Goal: Task Accomplishment & Management: Complete application form

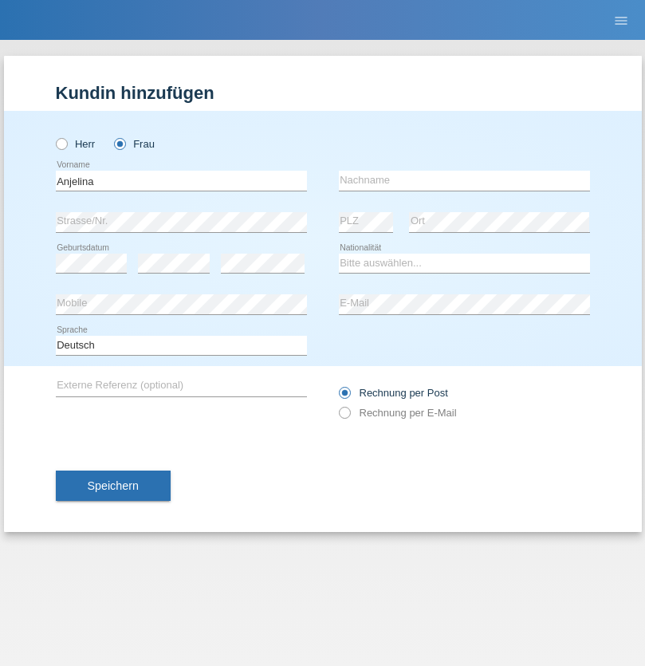
type input "Anjelina"
click at [464, 180] on input "text" at bounding box center [464, 181] width 251 height 20
type input "De Stefano"
select select "CH"
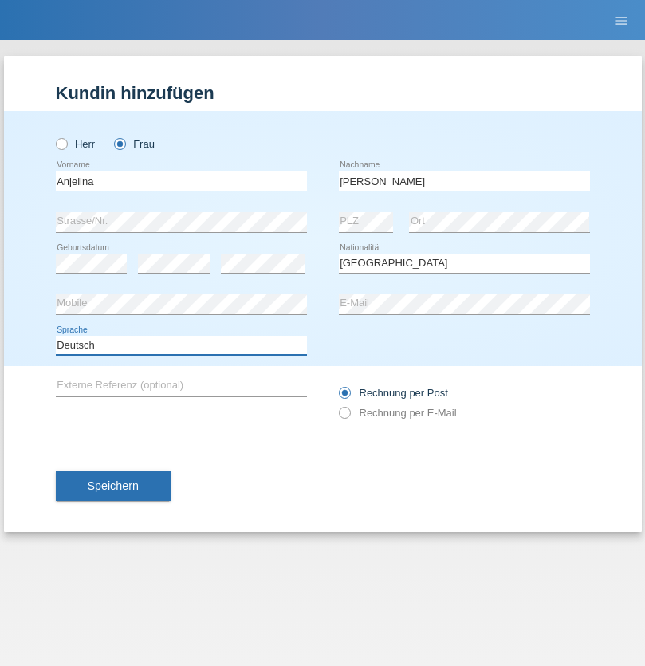
select select "en"
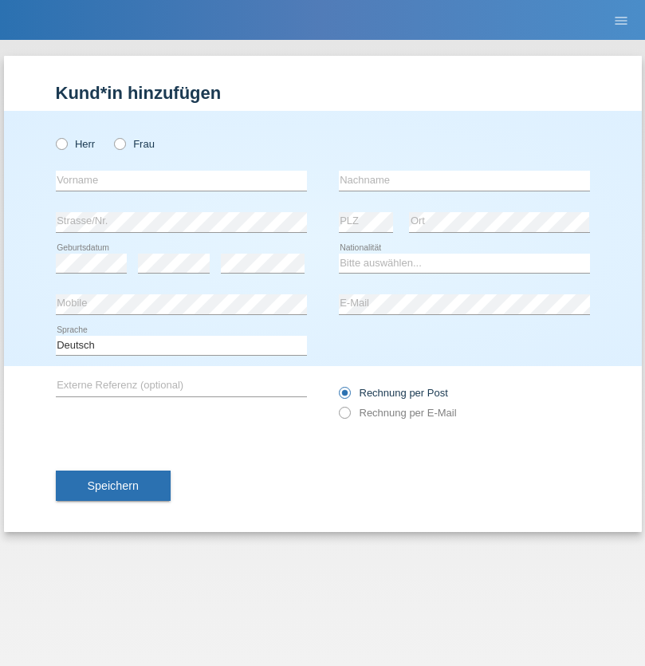
radio input "true"
click at [181, 180] on input "text" at bounding box center [181, 181] width 251 height 20
type input "Elvedina"
click at [464, 180] on input "text" at bounding box center [464, 181] width 251 height 20
type input "[PERSON_NAME]"
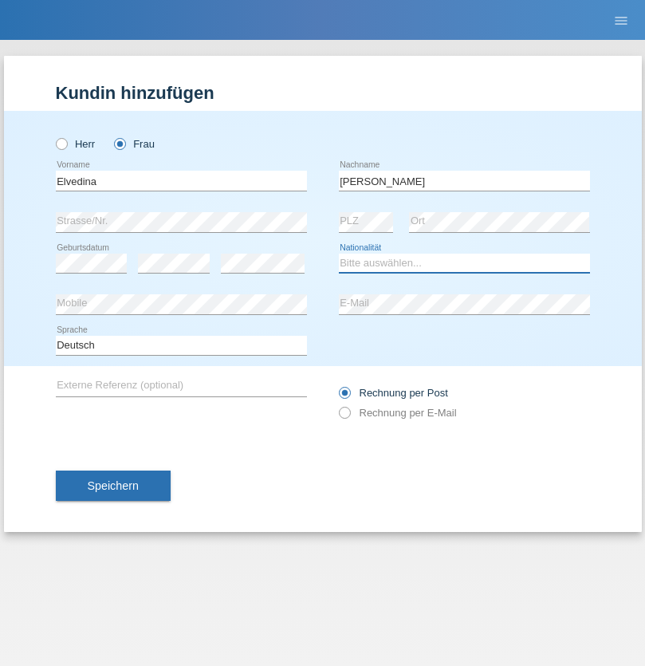
select select "CH"
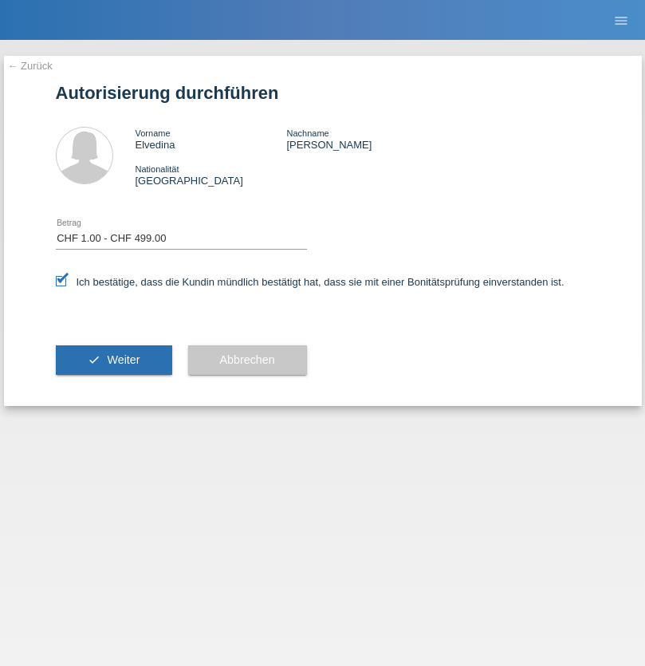
select select "1"
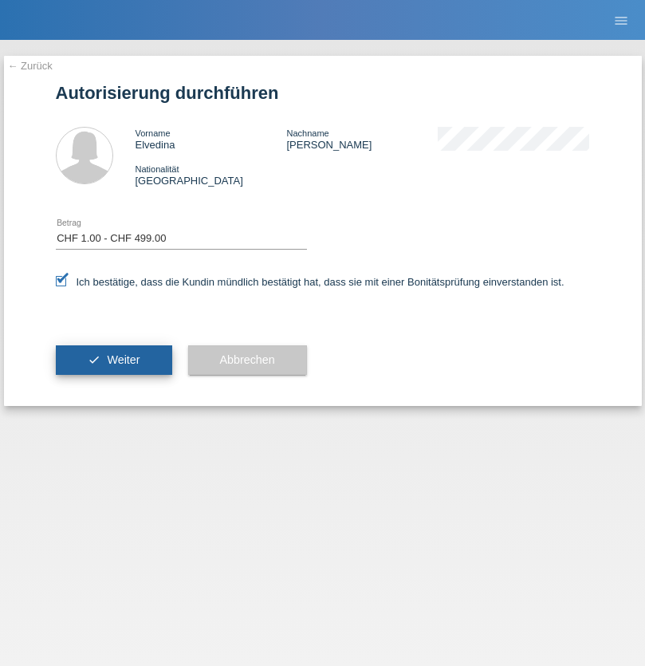
click at [113, 360] on span "Weiter" at bounding box center [123, 359] width 33 height 13
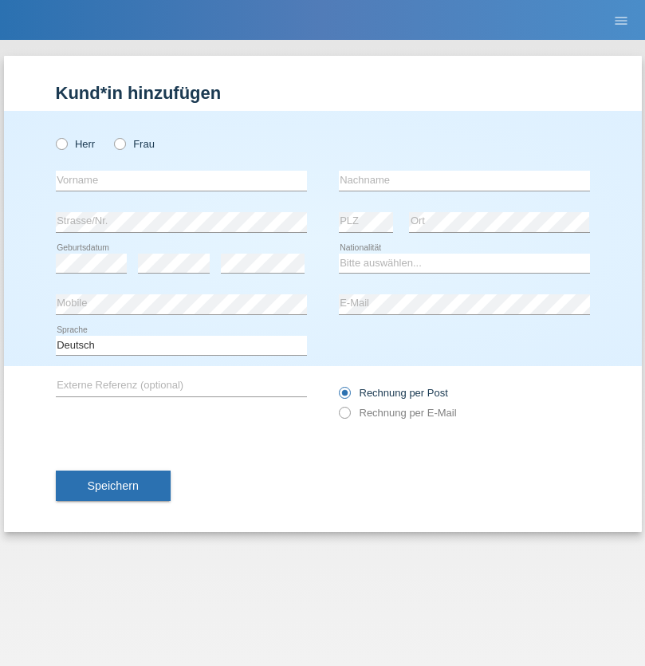
radio input "true"
click at [181, 180] on input "text" at bounding box center [181, 181] width 251 height 20
type input "Luciano Dorel"
click at [464, 180] on input "text" at bounding box center [464, 181] width 251 height 20
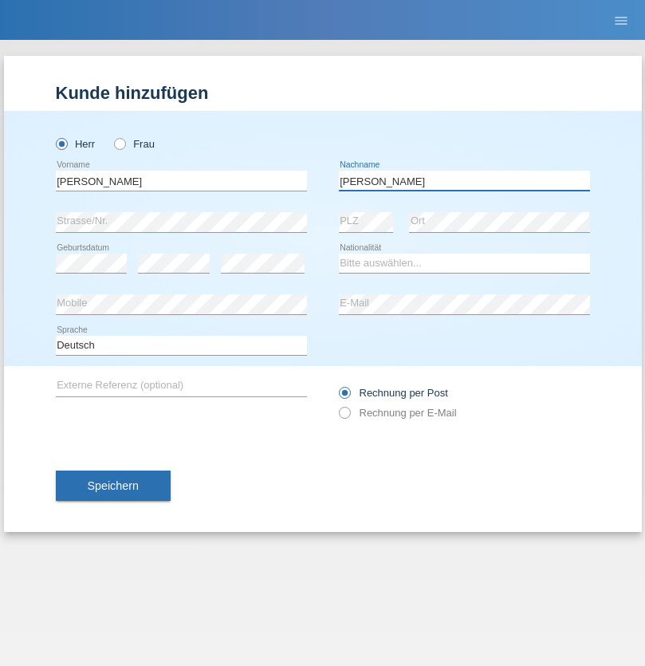
type input "Luca"
select select "OM"
select select "C"
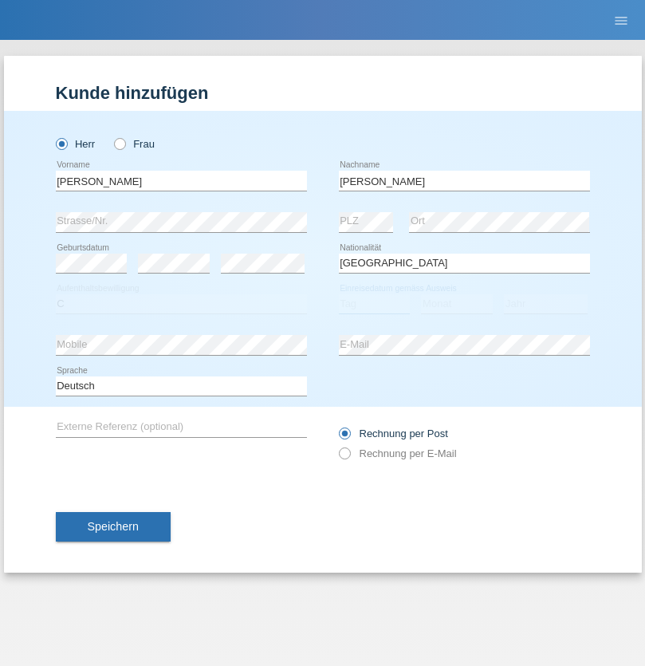
select select "20"
select select "06"
select select "2021"
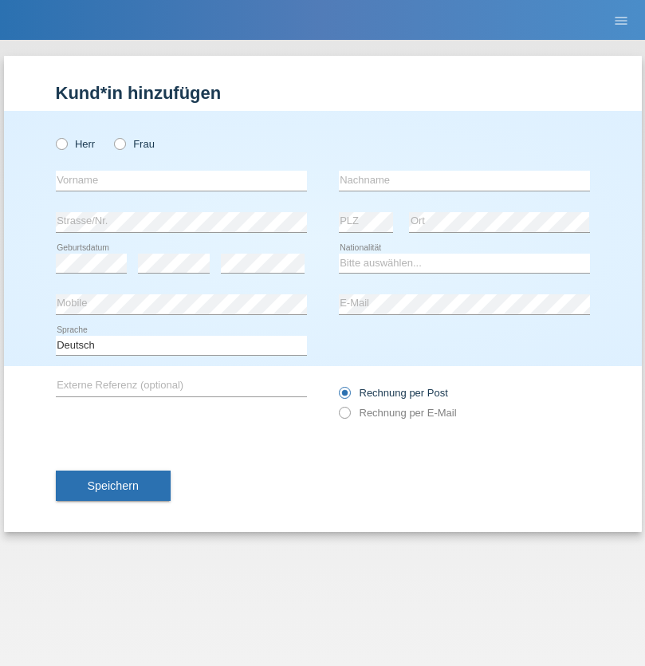
radio input "true"
click at [181, 180] on input "text" at bounding box center [181, 181] width 251 height 20
type input "Nerijus"
click at [464, 180] on input "text" at bounding box center [464, 181] width 251 height 20
type input "Mikolaitis"
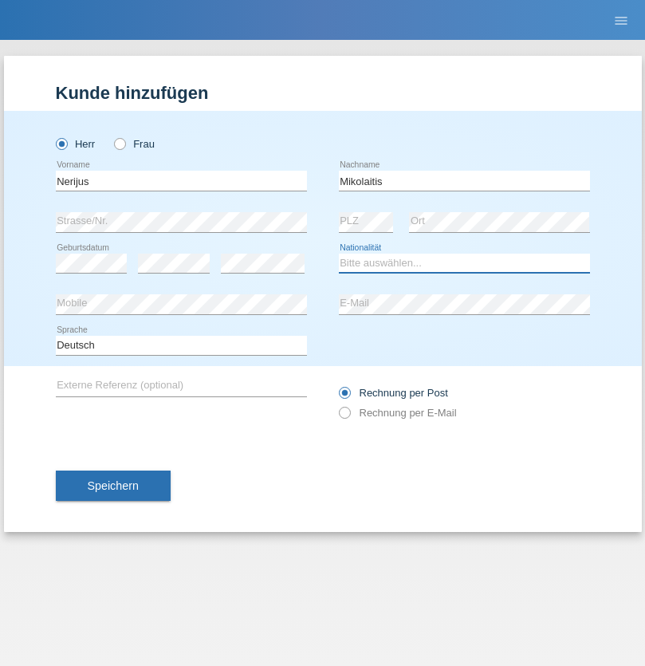
select select "LT"
select select "C"
select select "11"
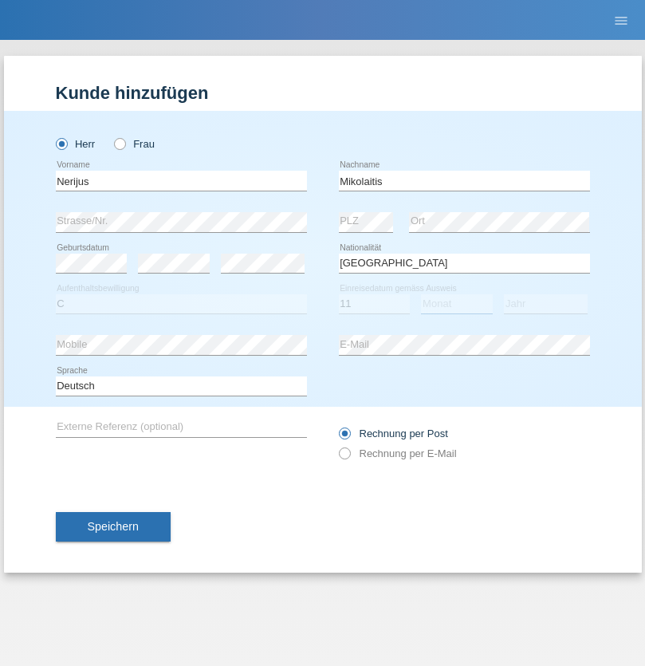
select select "05"
select select "1981"
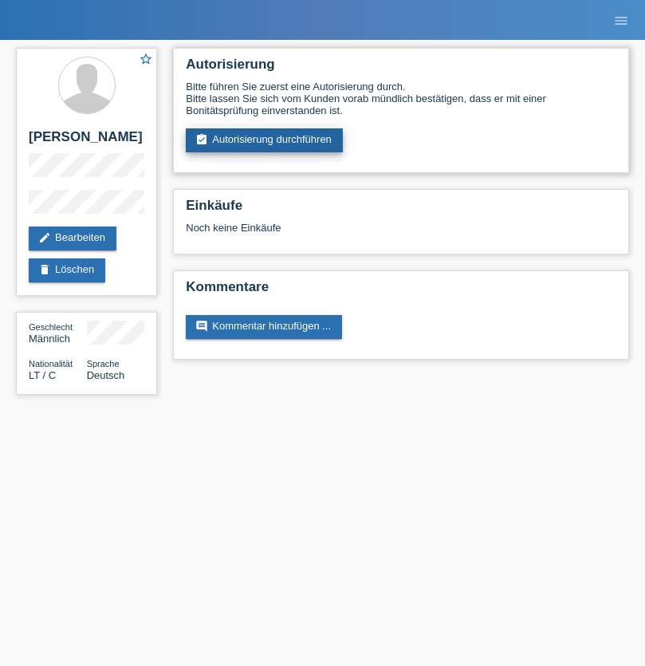
click at [265, 140] on link "assignment_turned_in Autorisierung durchführen" at bounding box center [264, 140] width 157 height 24
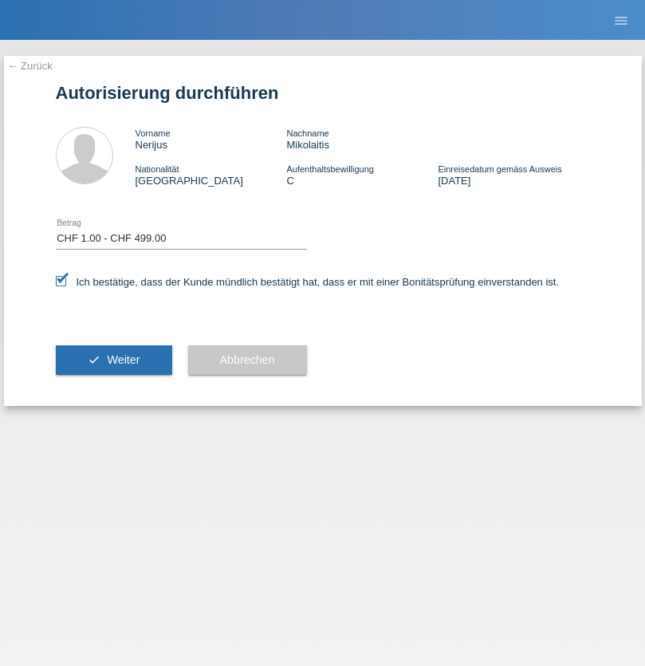
select select "1"
click at [113, 360] on span "Weiter" at bounding box center [123, 359] width 33 height 13
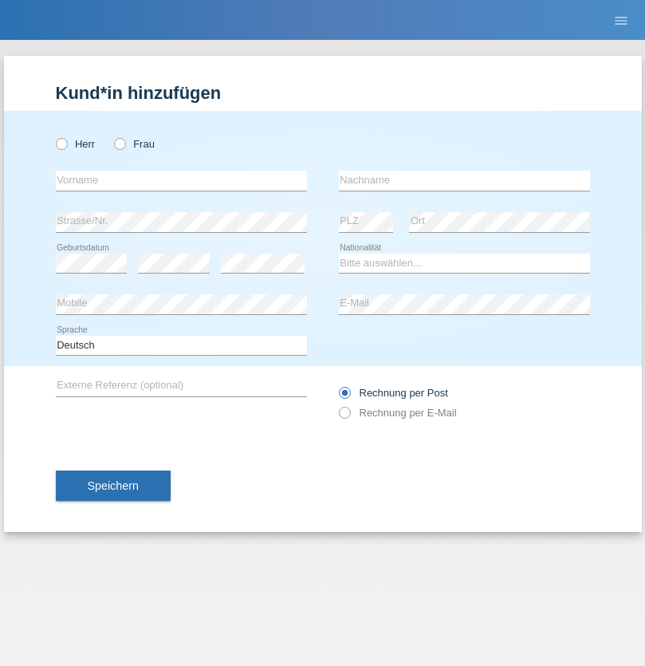
radio input "true"
click at [181, 180] on input "text" at bounding box center [181, 181] width 251 height 20
type input "Dennis"
click at [464, 180] on input "text" at bounding box center [464, 181] width 251 height 20
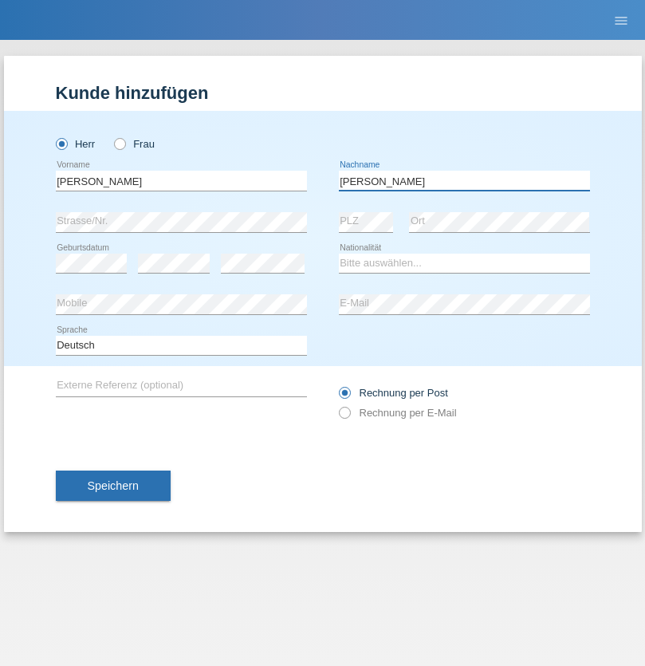
type input "[PERSON_NAME]"
select select "DE"
select select "C"
select select "20"
select select "01"
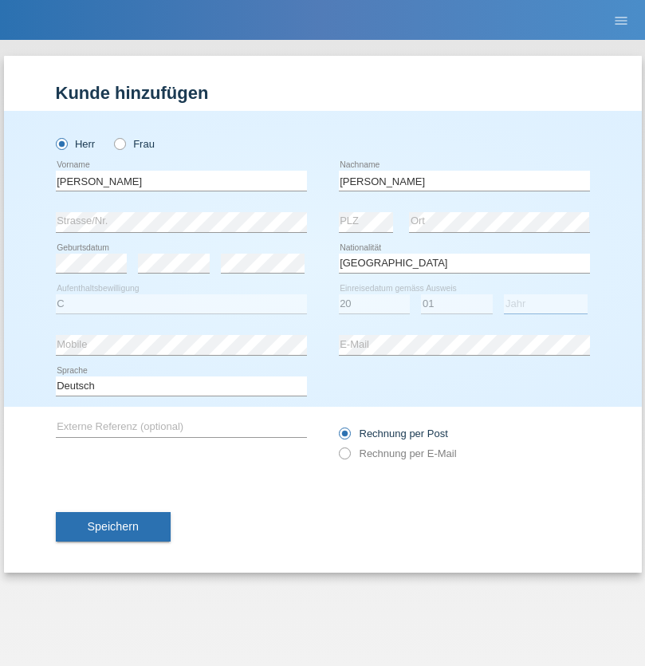
select select "2014"
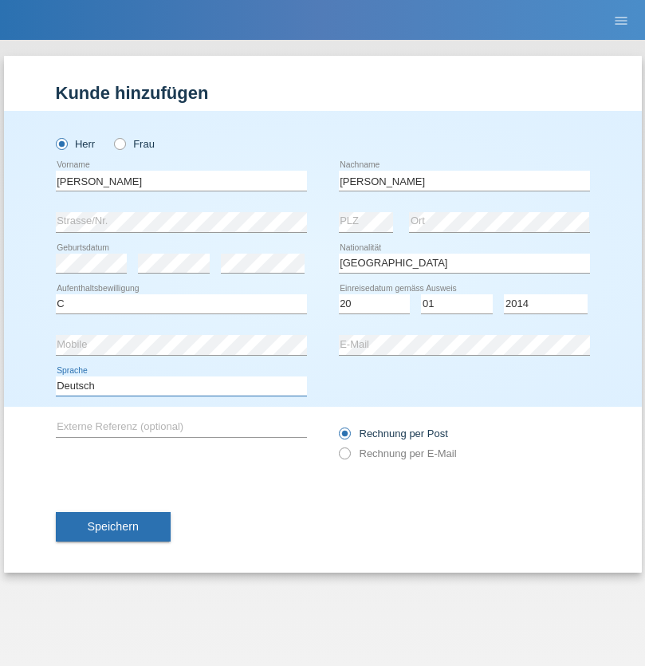
select select "en"
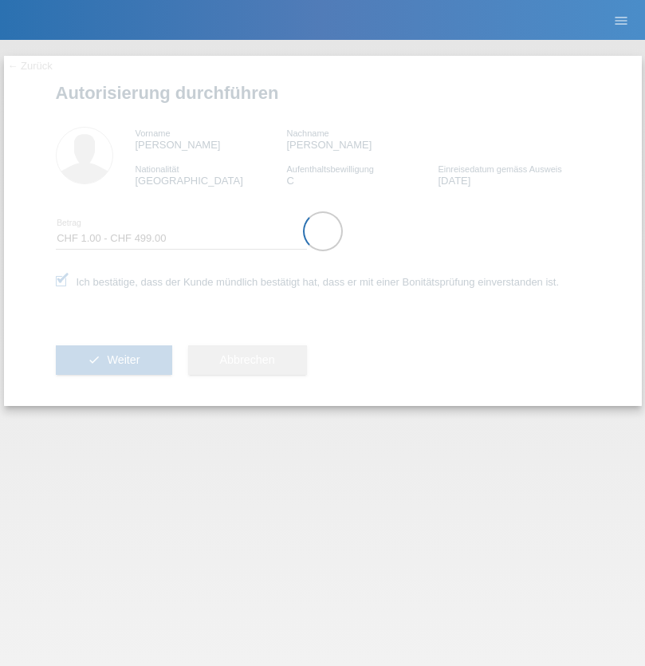
select select "1"
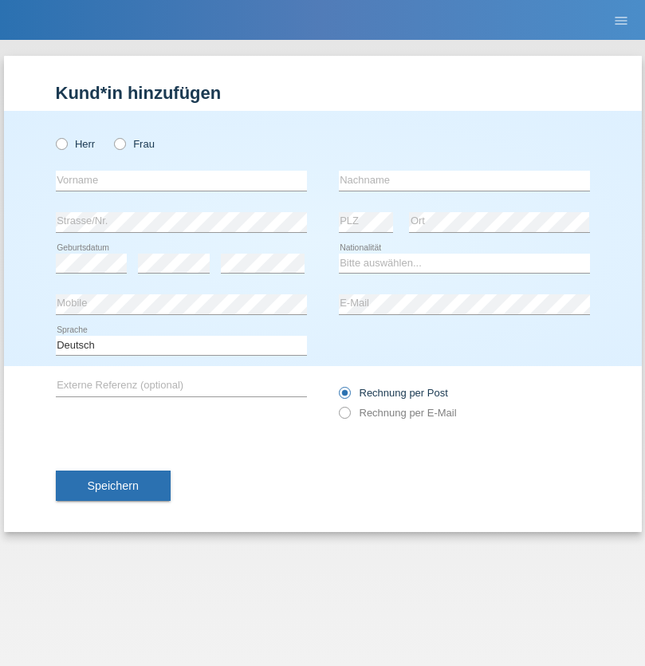
radio input "true"
click at [181, 180] on input "text" at bounding box center [181, 181] width 251 height 20
type input "Danilo"
click at [464, 180] on input "text" at bounding box center [464, 181] width 251 height 20
type input "Neto"
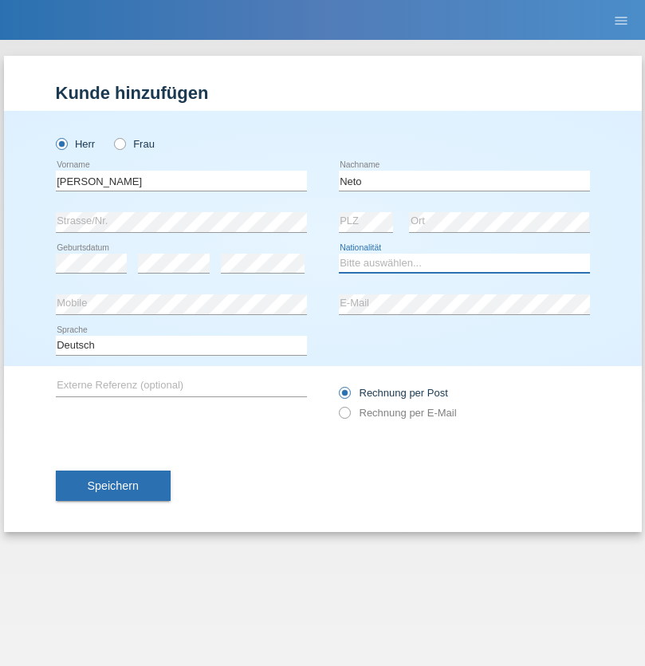
select select "CH"
radio input "true"
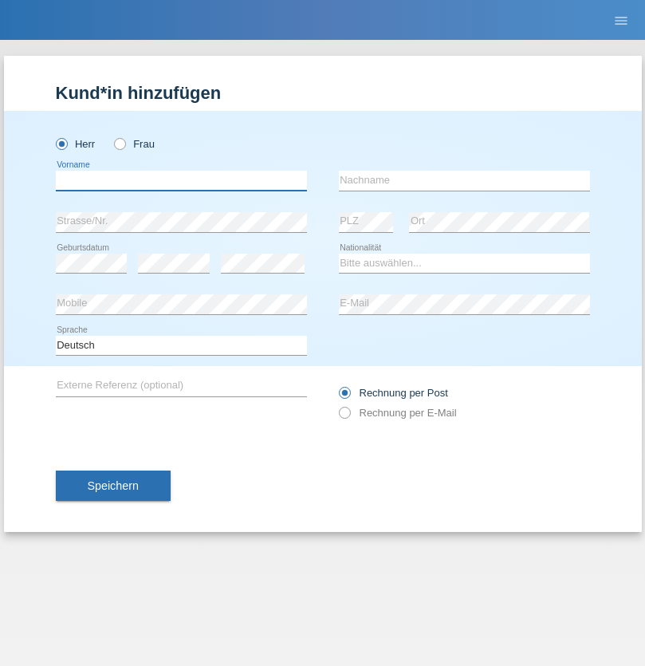
click at [181, 180] on input "text" at bounding box center [181, 181] width 251 height 20
type input "Nicolas"
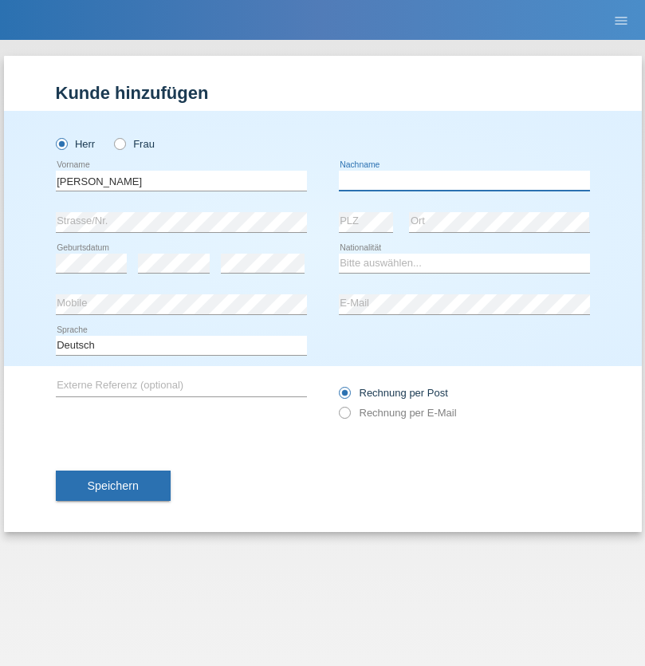
click at [464, 180] on input "text" at bounding box center [464, 181] width 251 height 20
type input "Meier"
select select "CH"
radio input "true"
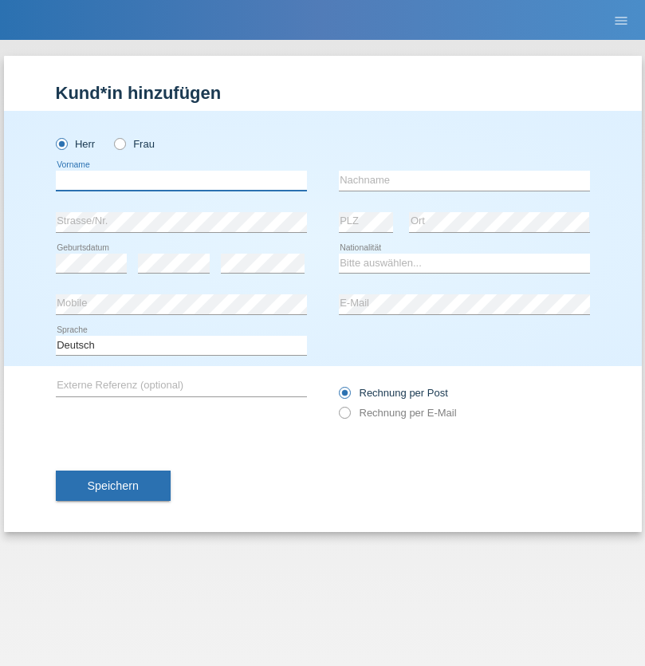
click at [181, 180] on input "text" at bounding box center [181, 181] width 251 height 20
type input "[PERSON_NAME]"
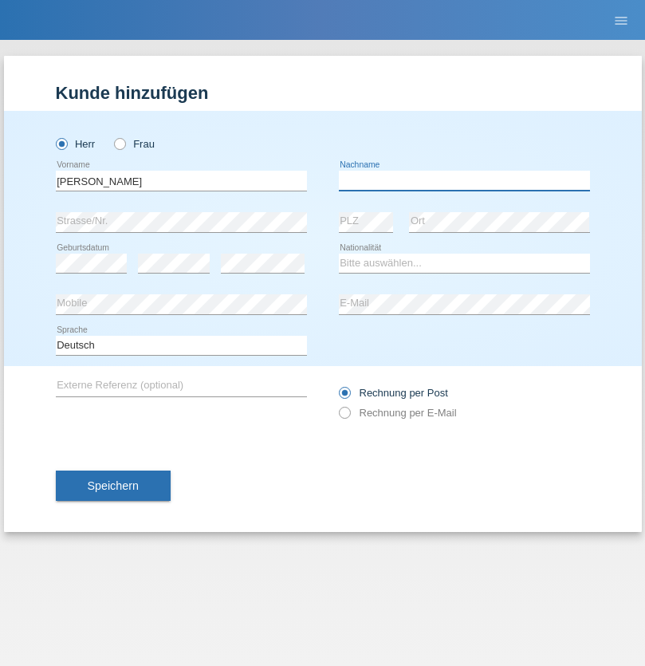
click at [464, 180] on input "text" at bounding box center [464, 181] width 251 height 20
type input "Nydegger"
select select "CH"
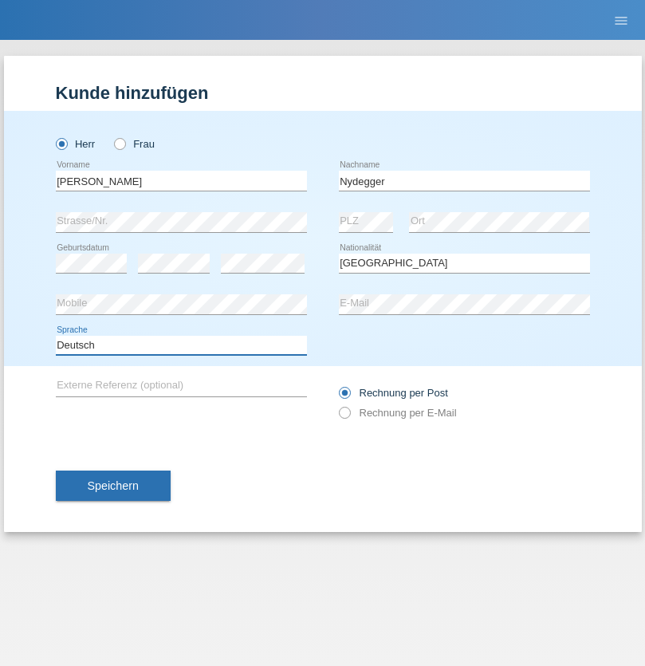
select select "en"
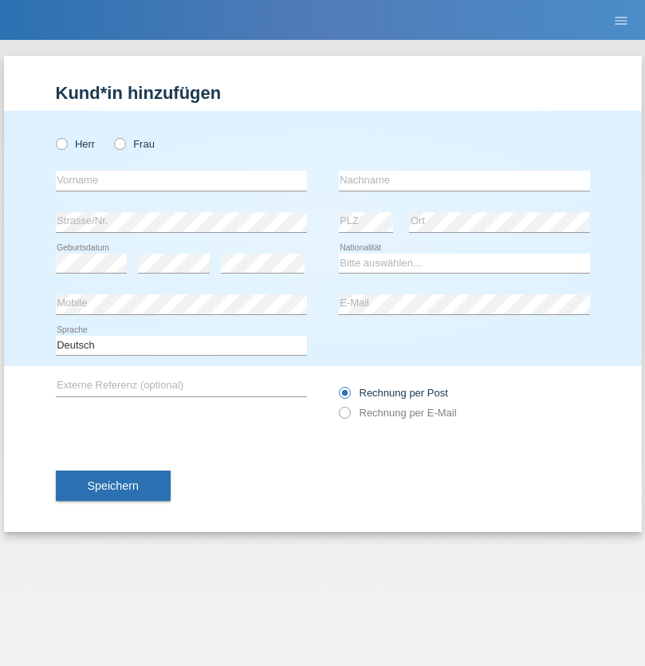
radio input "true"
click at [181, 180] on input "text" at bounding box center [181, 181] width 251 height 20
type input "Corinne"
click at [464, 180] on input "text" at bounding box center [464, 181] width 251 height 20
type input "Nydegger"
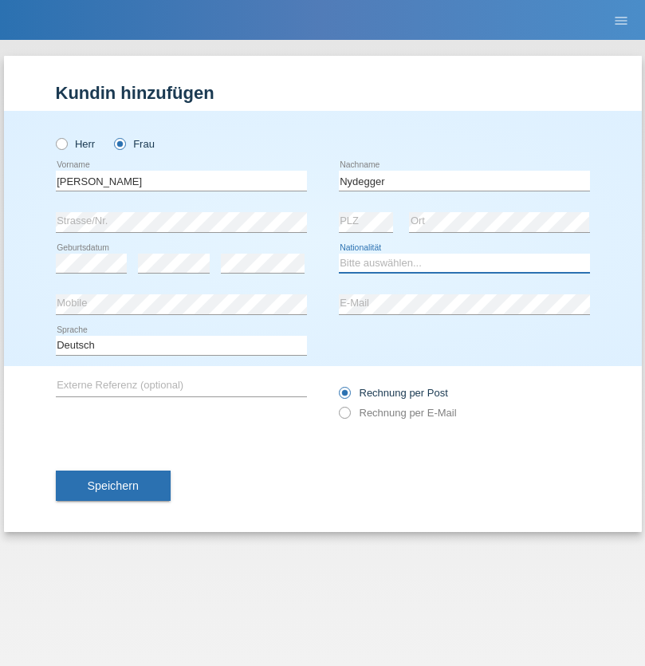
select select "CH"
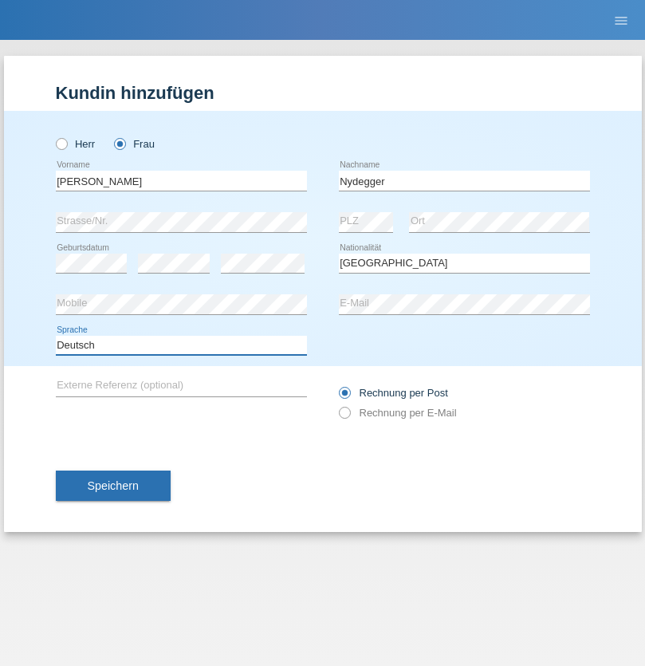
select select "en"
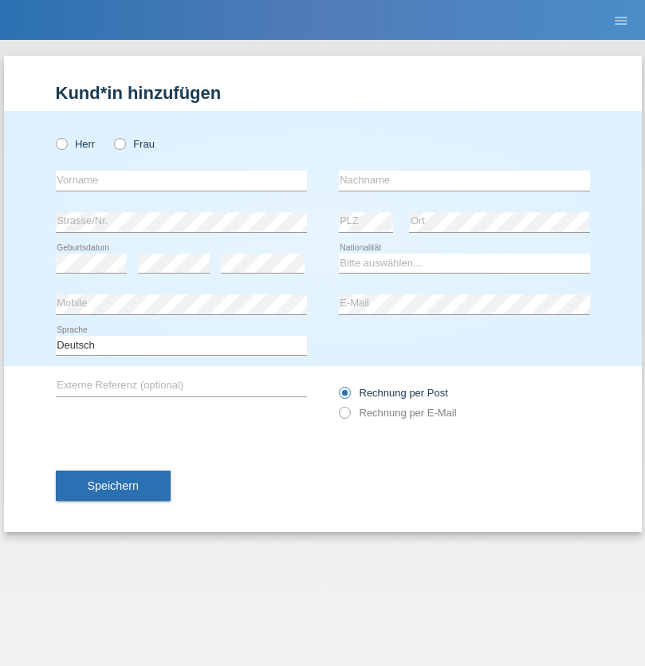
radio input "true"
click at [181, 180] on input "text" at bounding box center [181, 181] width 251 height 20
type input "Goekhan"
click at [464, 180] on input "text" at bounding box center [464, 181] width 251 height 20
type input "Akarsu"
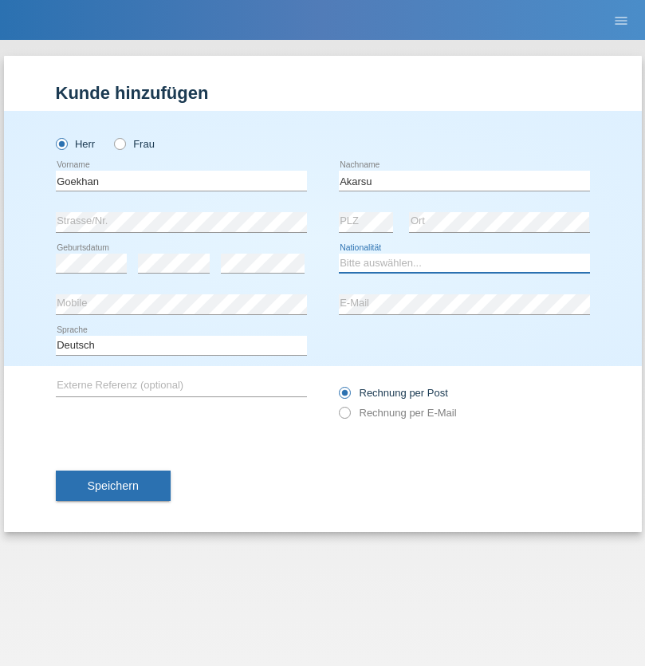
select select "AT"
select select "C"
select select "01"
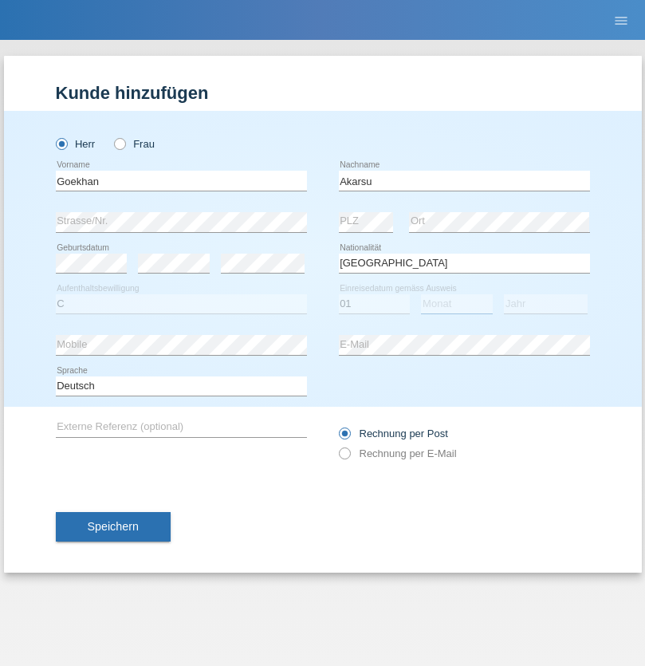
select select "05"
select select "2021"
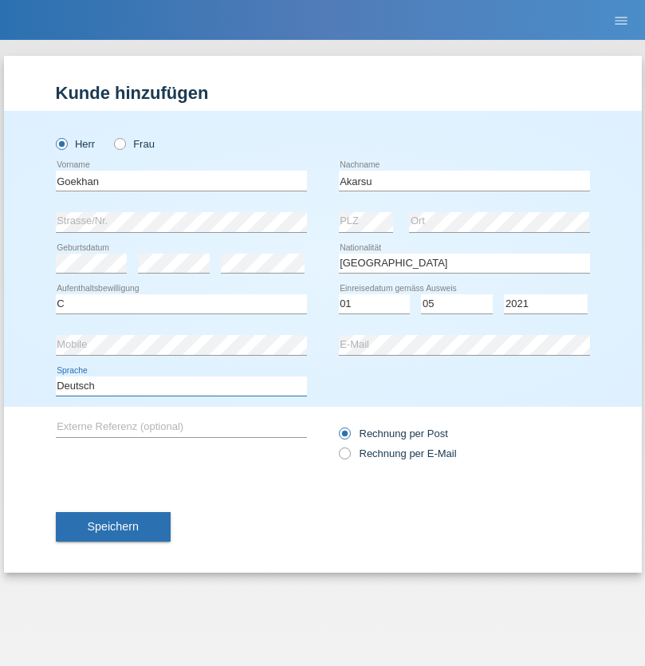
select select "en"
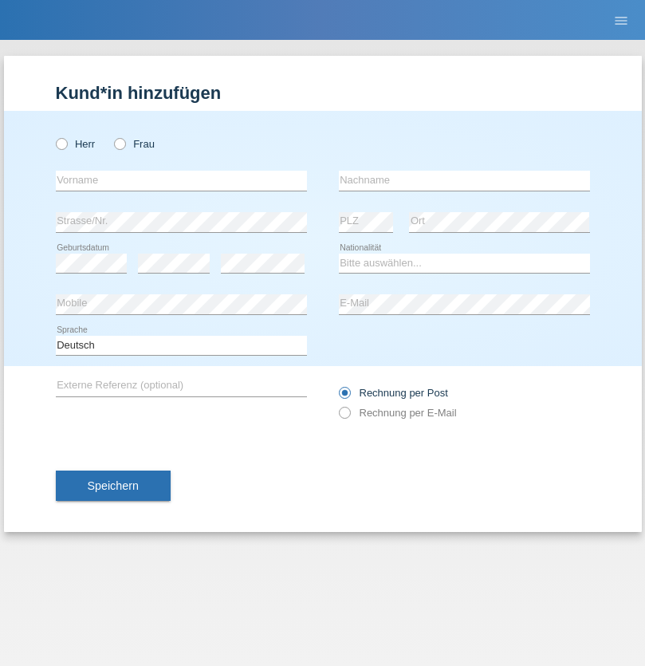
radio input "true"
click at [181, 180] on input "text" at bounding box center [181, 181] width 251 height 20
type input "Daniele"
click at [464, 180] on input "text" at bounding box center [464, 181] width 251 height 20
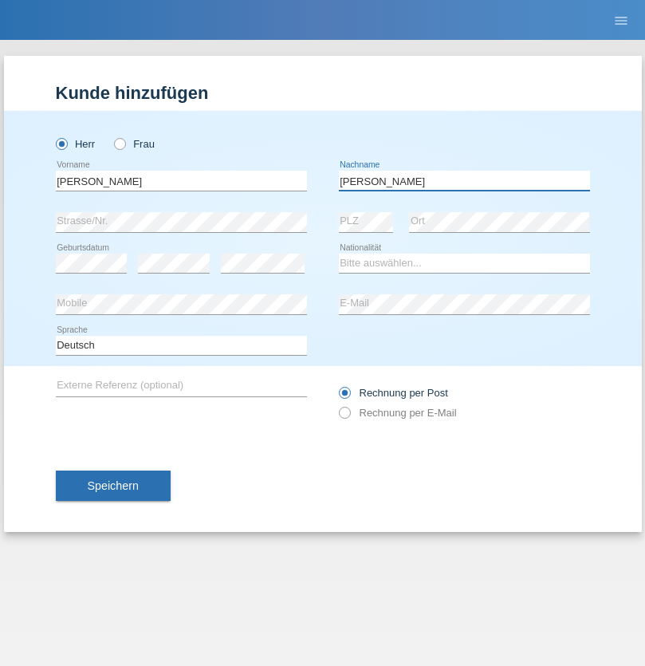
type input "Daniele"
select select "IT"
select select "C"
select select "22"
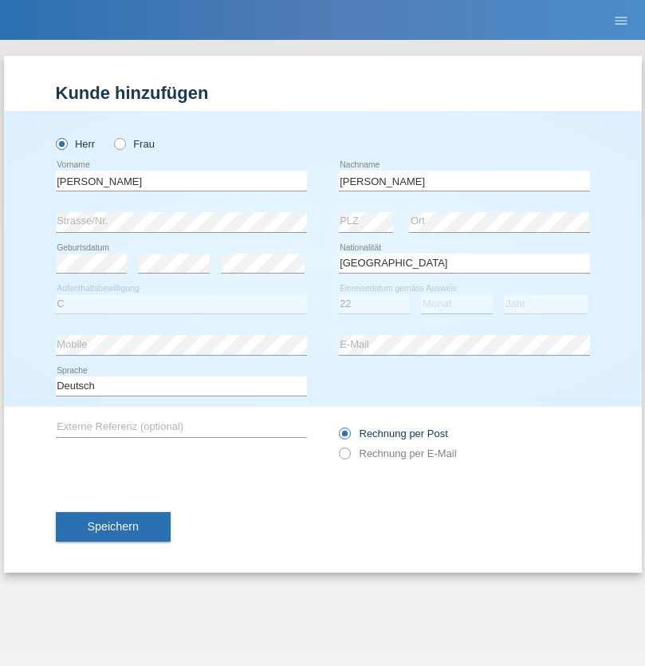
select select "06"
select select "1964"
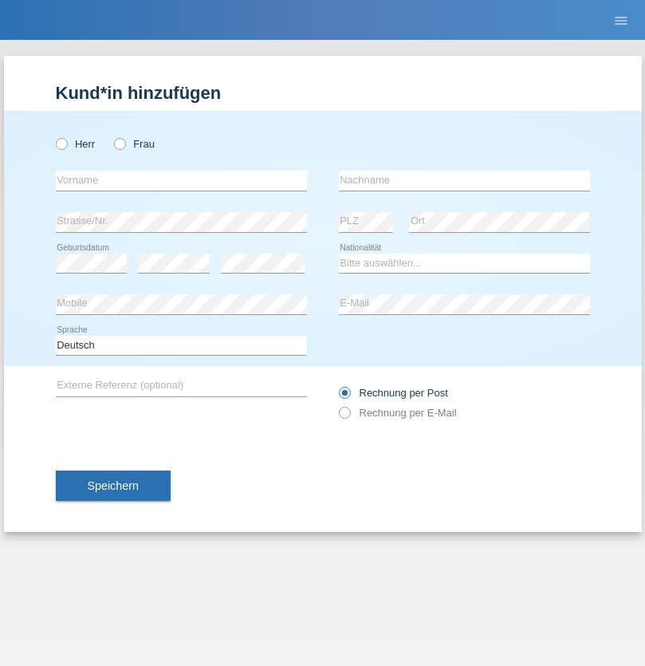
radio input "true"
click at [181, 180] on input "text" at bounding box center [181, 181] width 251 height 20
type input "Carnevale"
click at [464, 180] on input "text" at bounding box center [464, 181] width 251 height 20
type input "Alessio"
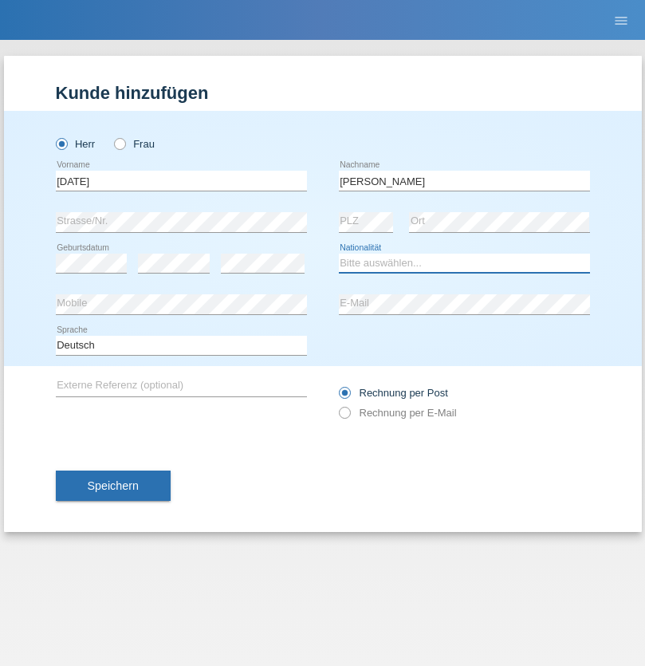
select select "IT"
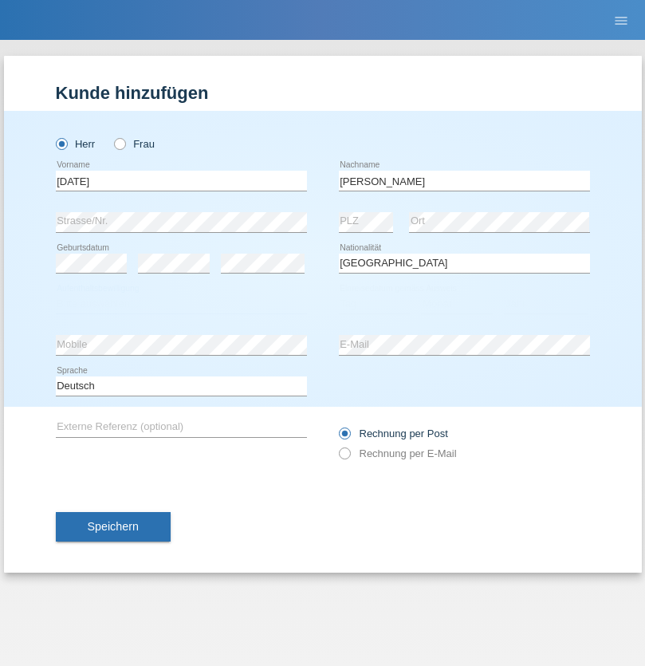
select select "C"
select select "01"
select select "05"
select select "2021"
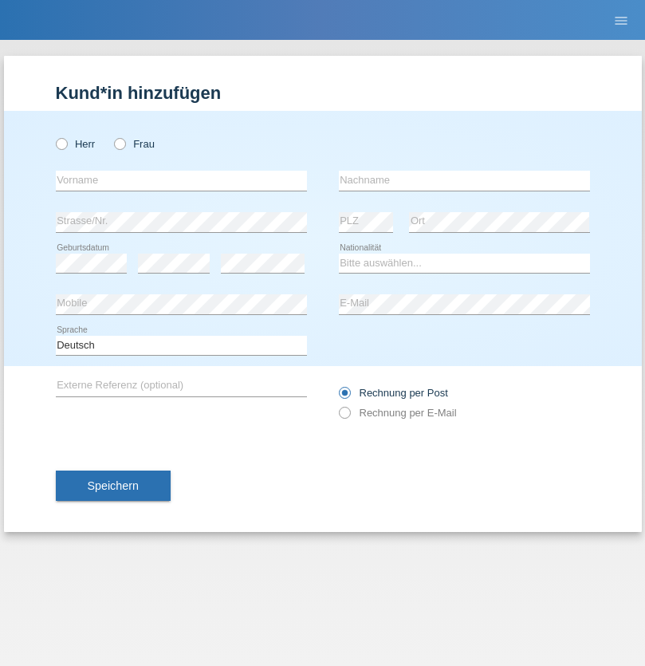
radio input "true"
click at [181, 180] on input "text" at bounding box center [181, 181] width 251 height 20
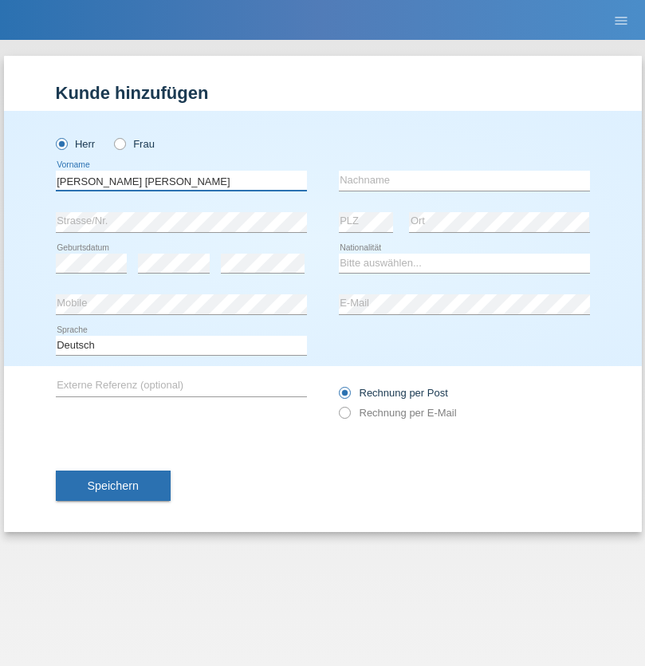
type input "Claudiu Marian"
click at [464, 180] on input "text" at bounding box center [464, 181] width 251 height 20
type input "Cislariu"
select select "CH"
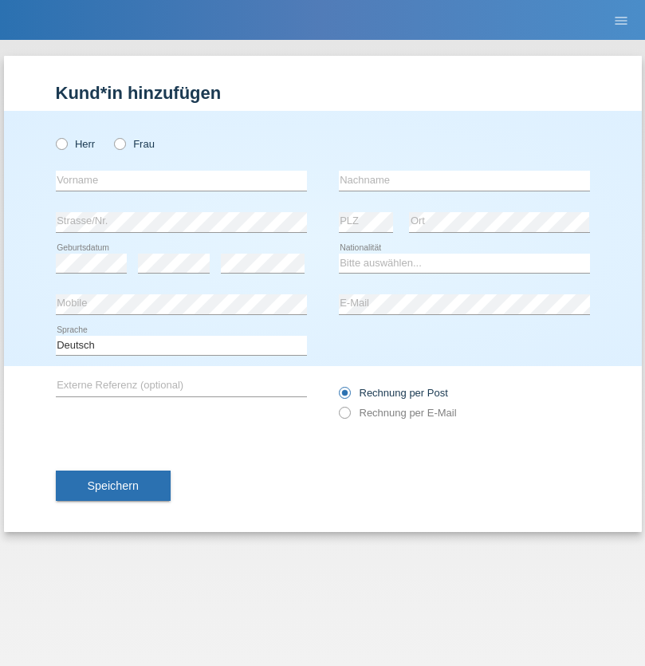
radio input "true"
select select "CH"
radio input "true"
click at [181, 180] on input "text" at bounding box center [181, 181] width 251 height 20
type input "[PERSON_NAME]"
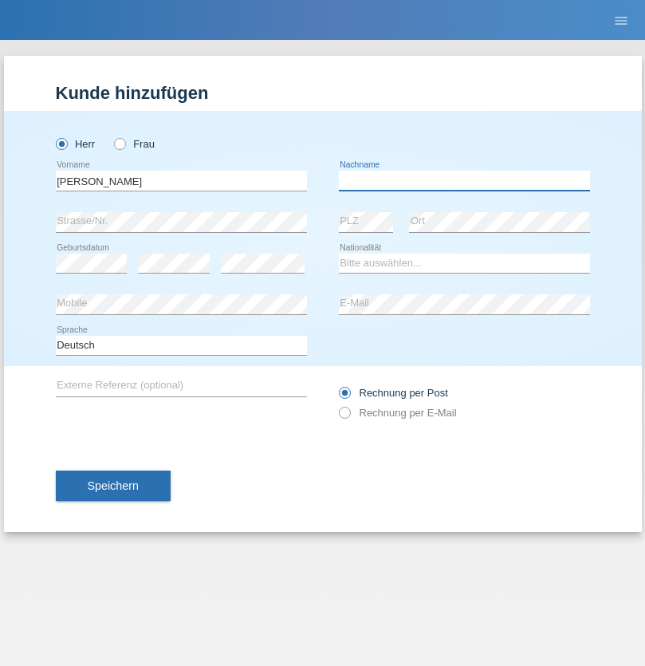
click at [464, 180] on input "text" at bounding box center [464, 181] width 251 height 20
type input "Kappelmayer"
select select "MG"
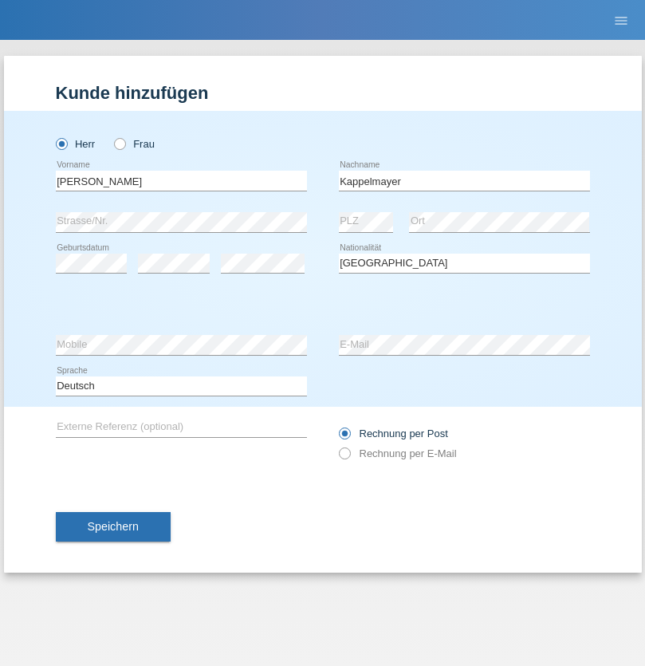
select select "C"
select select "01"
select select "09"
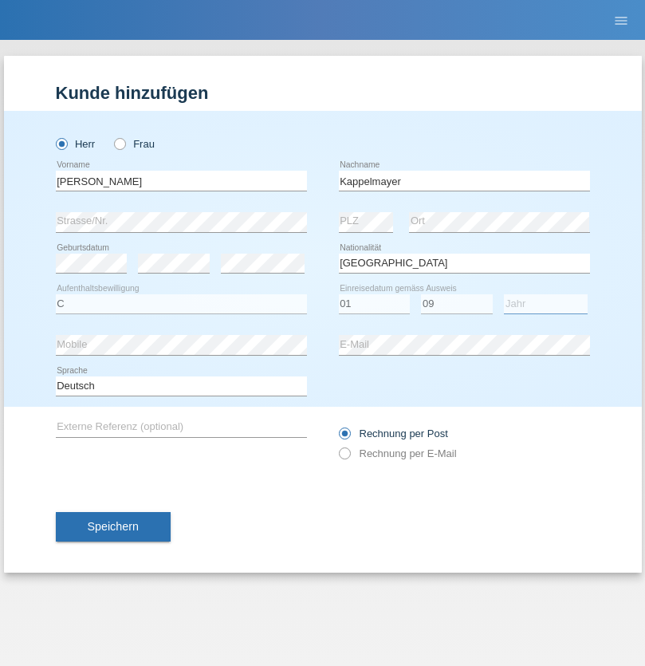
select select "2021"
select select "en"
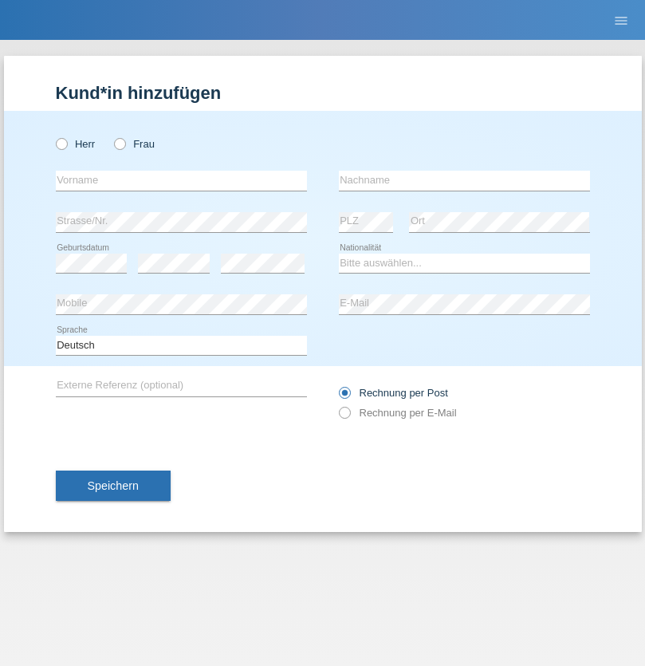
radio input "true"
click at [181, 180] on input "text" at bounding box center [181, 181] width 251 height 20
type input "firat"
click at [464, 180] on input "text" at bounding box center [464, 181] width 251 height 20
type input "kara"
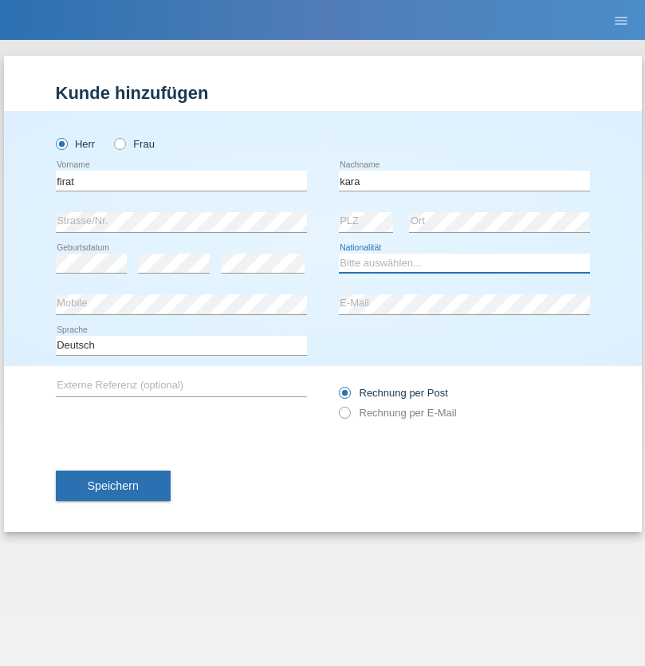
select select "CH"
radio input "true"
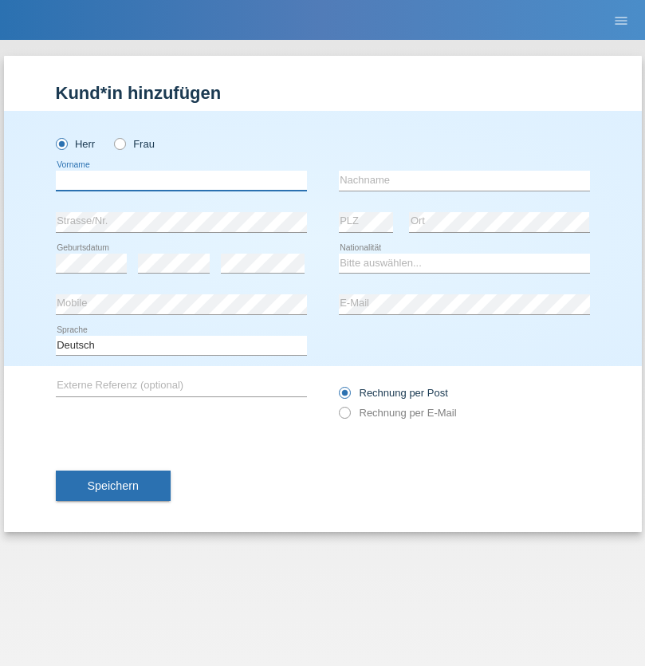
click at [181, 180] on input "text" at bounding box center [181, 181] width 251 height 20
type input "[PERSON_NAME]"
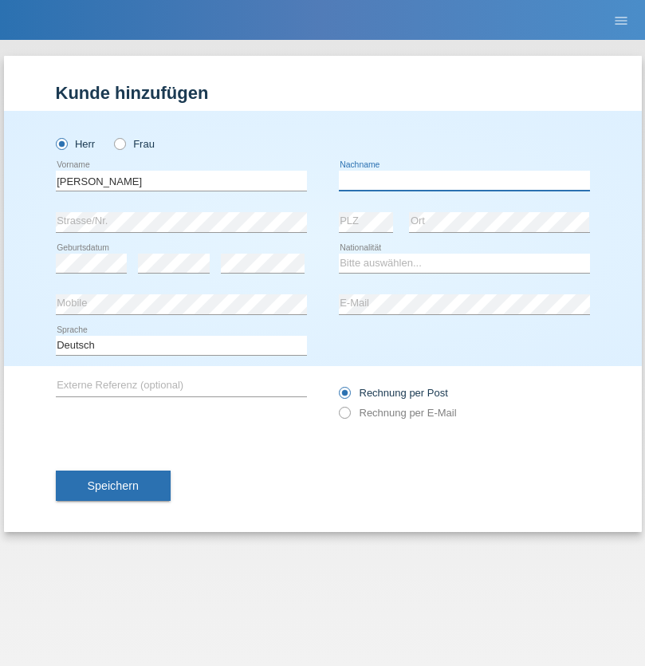
click at [464, 180] on input "text" at bounding box center [464, 181] width 251 height 20
type input "Panda nzinga"
select select "MN"
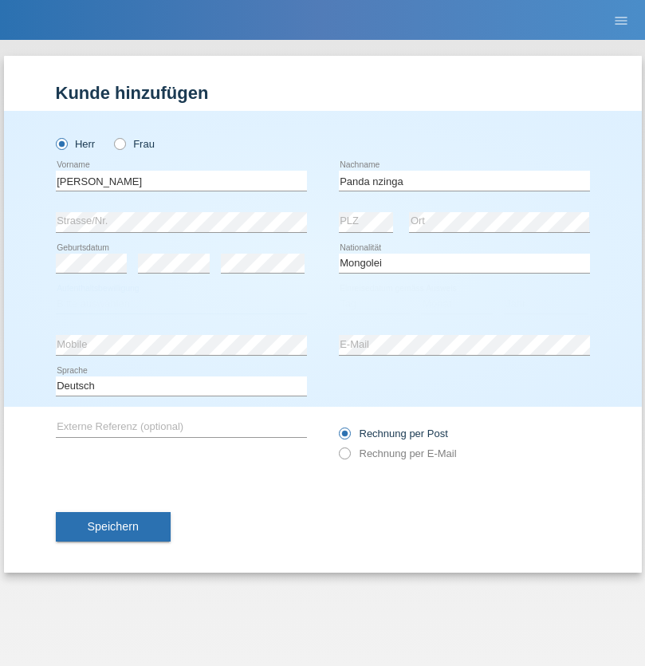
select select "C"
select select "28"
select select "11"
select select "2001"
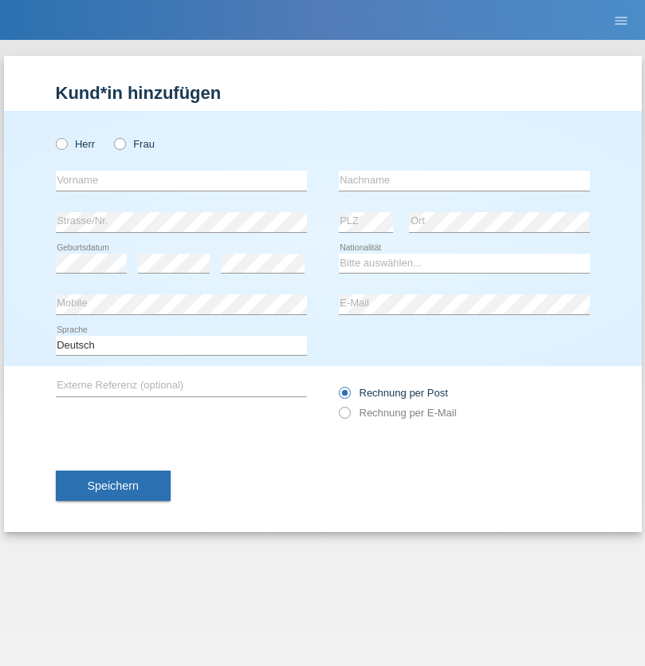
radio input "true"
select select "HU"
select select "C"
select select "30"
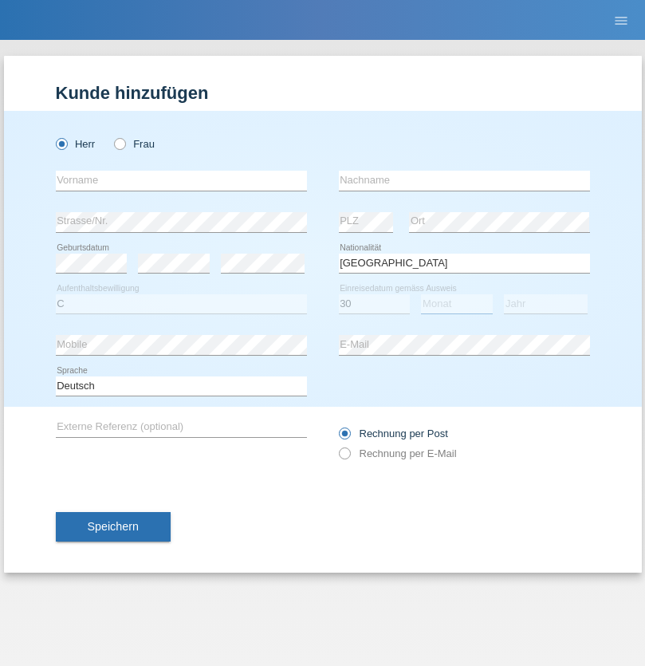
select select "10"
select select "2021"
